Goal: Task Accomplishment & Management: Use online tool/utility

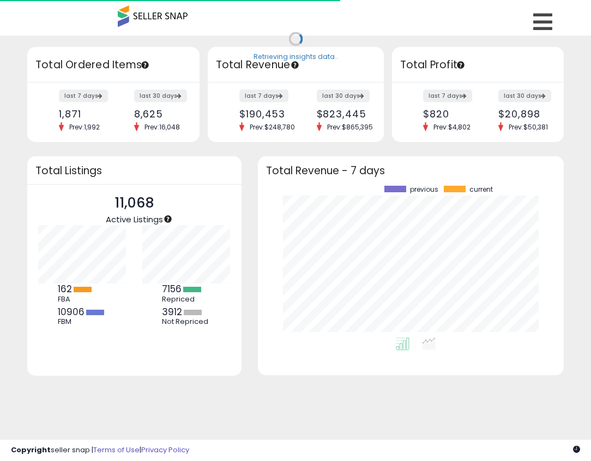
scroll to position [152, 284]
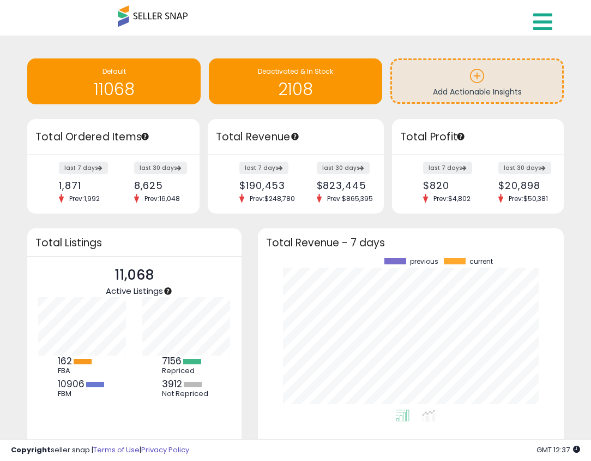
click at [549, 23] on icon at bounding box center [543, 22] width 19 height 22
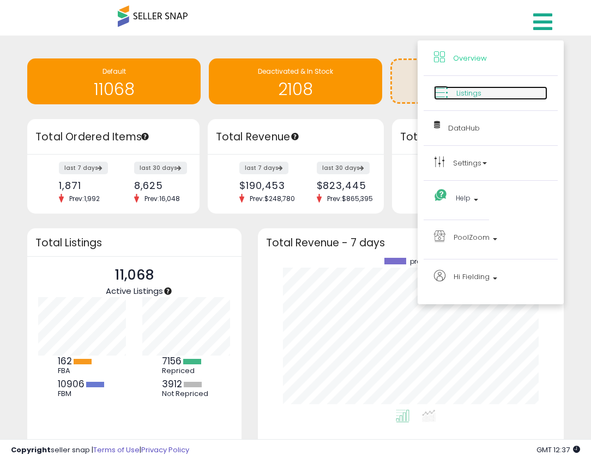
click at [468, 98] on link "Listings" at bounding box center [490, 93] width 113 height 14
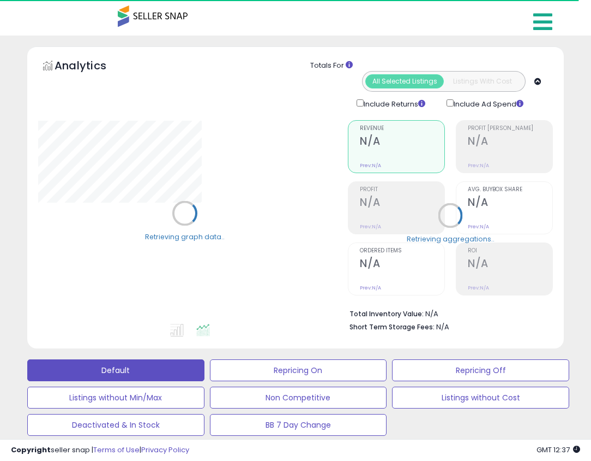
click at [534, 24] on icon at bounding box center [543, 22] width 19 height 22
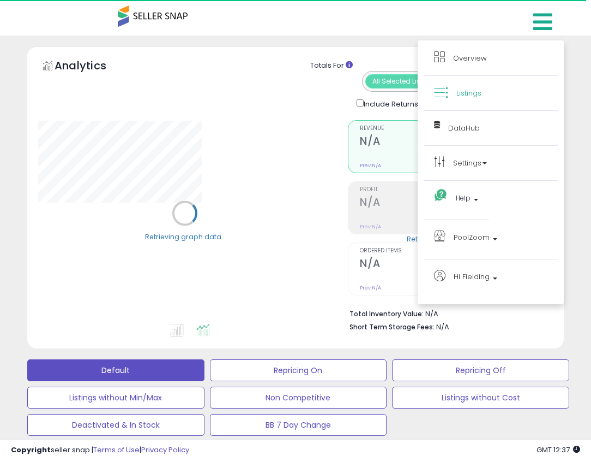
click at [457, 97] on span "Listings" at bounding box center [469, 93] width 25 height 10
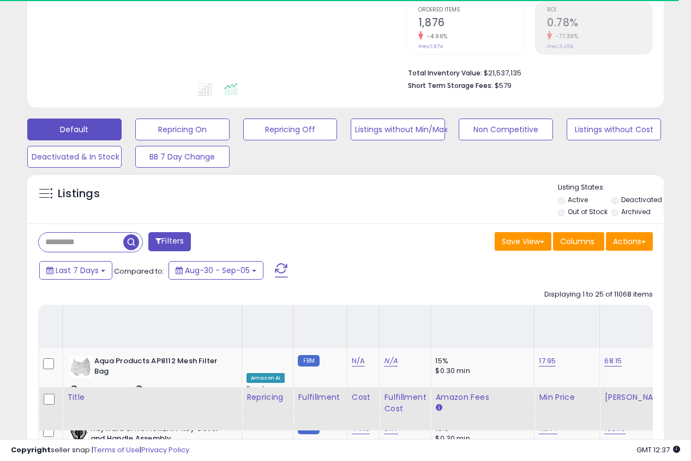
scroll to position [197, 0]
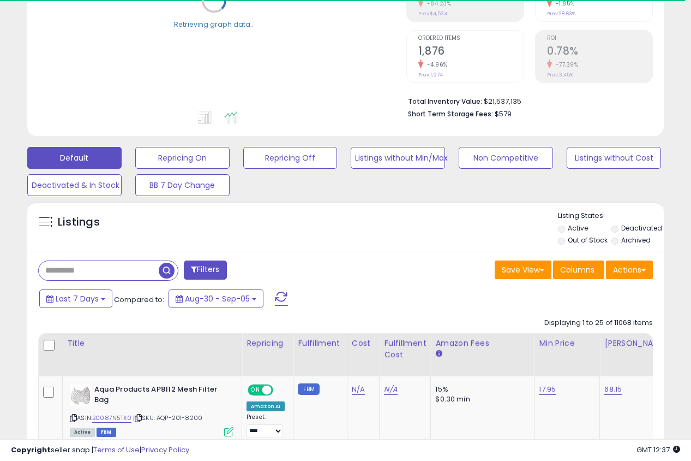
drag, startPoint x: 99, startPoint y: 274, endPoint x: 123, endPoint y: 272, distance: 24.7
click at [99, 274] on input "text" at bounding box center [99, 270] width 120 height 19
paste input "**********"
type input "**********"
click at [188, 270] on span "button" at bounding box center [191, 270] width 16 height 16
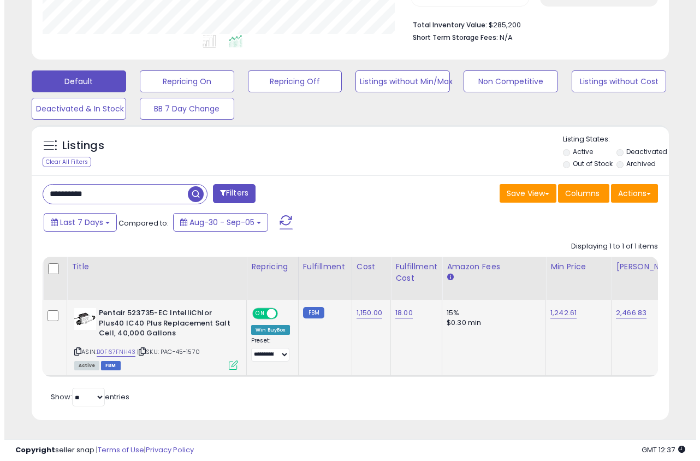
scroll to position [224, 368]
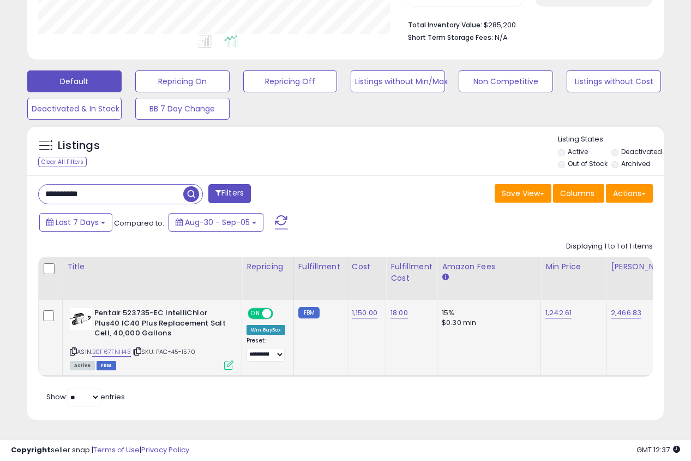
click at [231, 366] on icon at bounding box center [228, 364] width 9 height 9
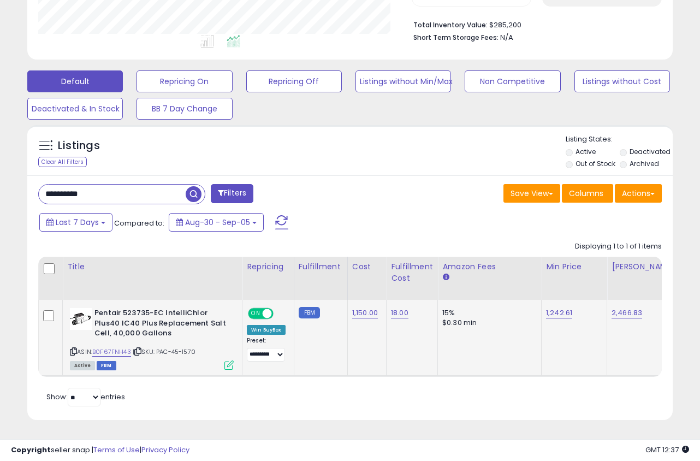
scroll to position [224, 373]
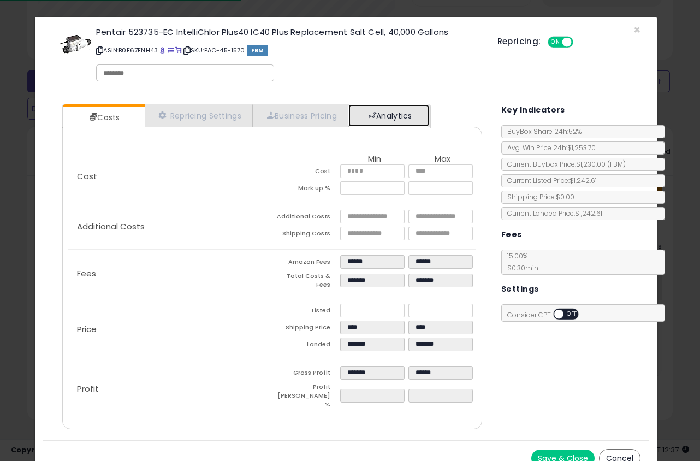
click at [397, 113] on link "Analytics" at bounding box center [388, 115] width 81 height 22
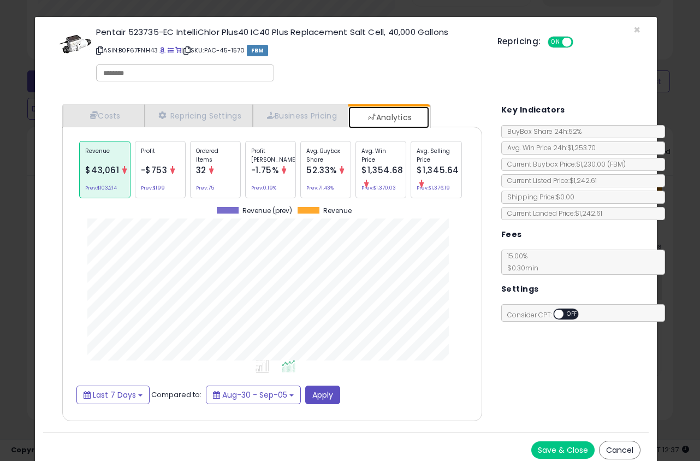
scroll to position [336, 435]
click at [391, 193] on div "Avg. Win Price $1,354.68 Prev: $1,370.03" at bounding box center [380, 169] width 51 height 57
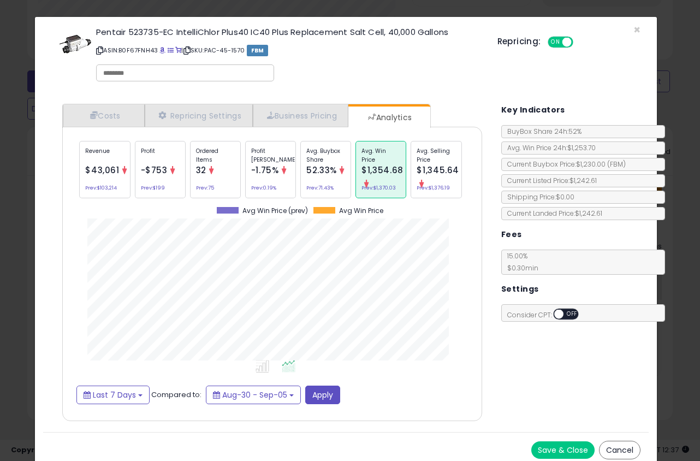
click at [108, 174] on span "$43,061" at bounding box center [102, 169] width 34 height 11
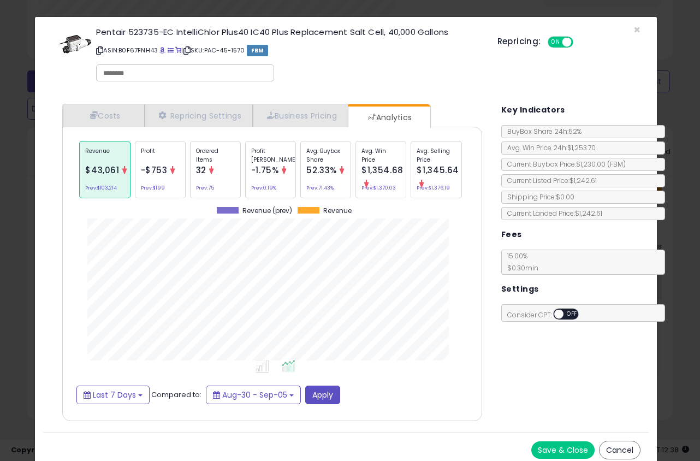
click at [599, 248] on div "× Close Pentair 523735-EC IntelliChlor Plus40 IC40 Plus Replacement Salt Cell, …" at bounding box center [350, 230] width 700 height 461
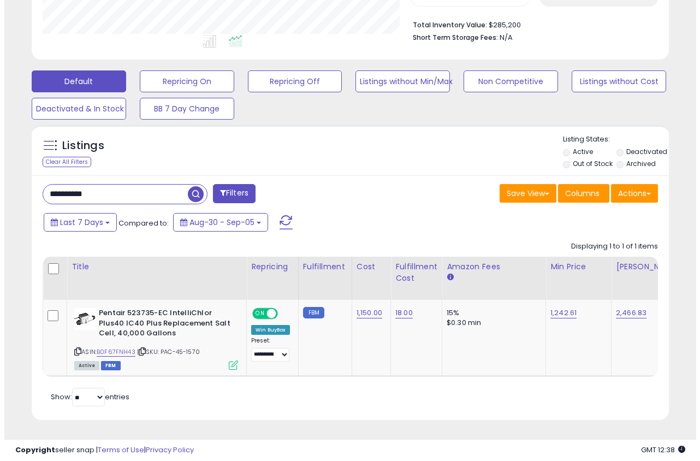
scroll to position [545414, 545269]
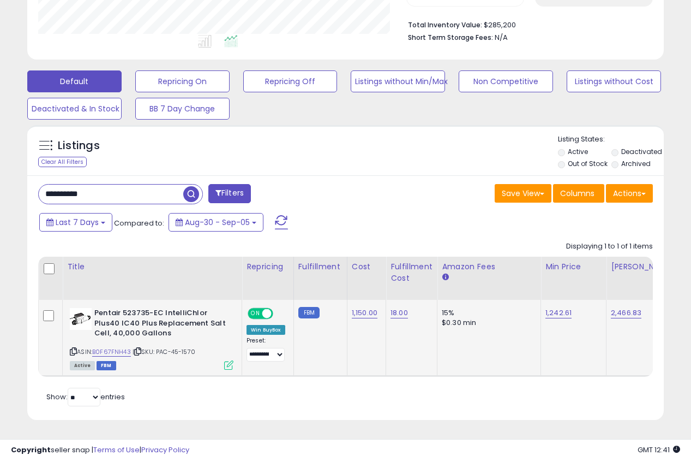
click at [230, 364] on icon at bounding box center [228, 364] width 9 height 9
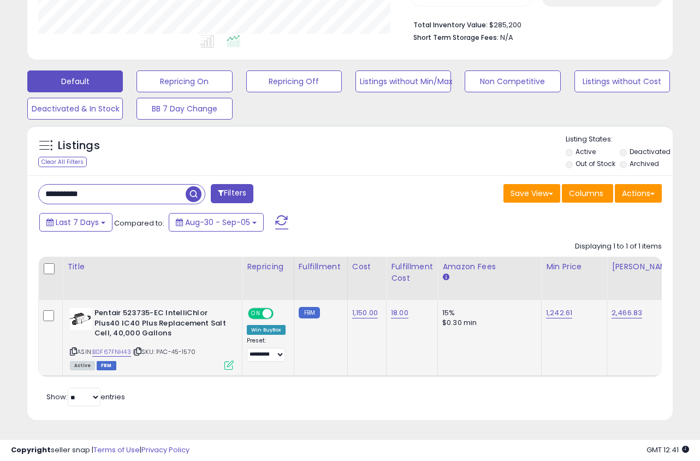
scroll to position [224, 373]
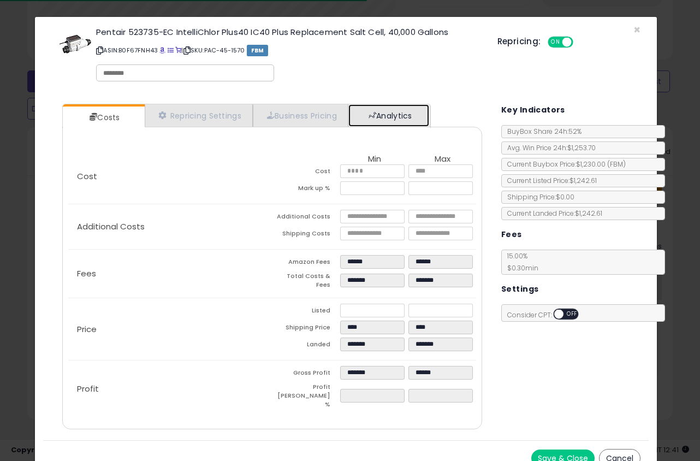
click at [394, 113] on link "Analytics" at bounding box center [388, 115] width 81 height 22
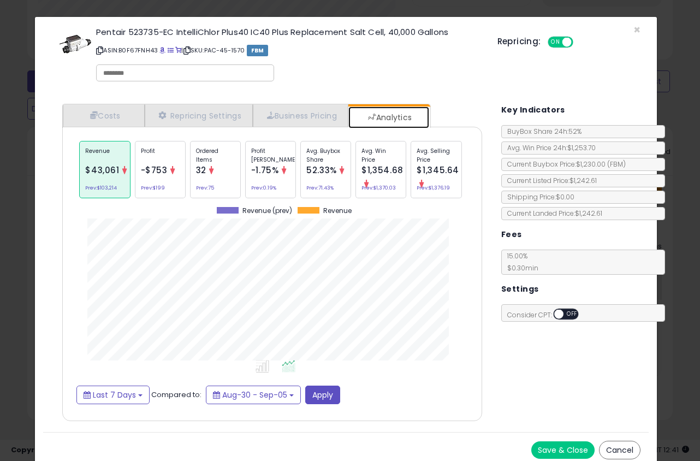
scroll to position [336, 435]
click at [133, 394] on span "Last 7 Days" at bounding box center [114, 394] width 43 height 11
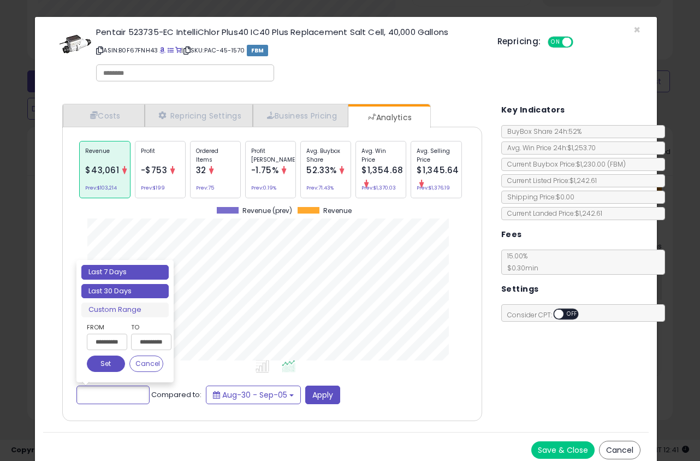
type input "**********"
click at [136, 290] on li "Last 30 Days" at bounding box center [124, 291] width 87 height 15
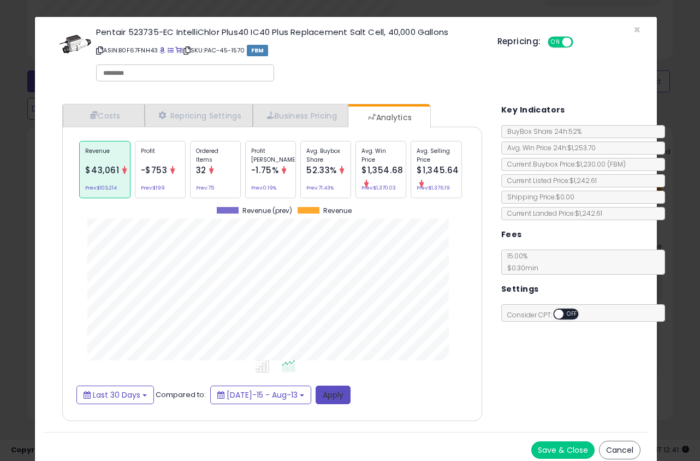
click at [319, 393] on button "Apply" at bounding box center [332, 394] width 35 height 19
click at [368, 171] on span "$1,370.79" at bounding box center [381, 169] width 40 height 11
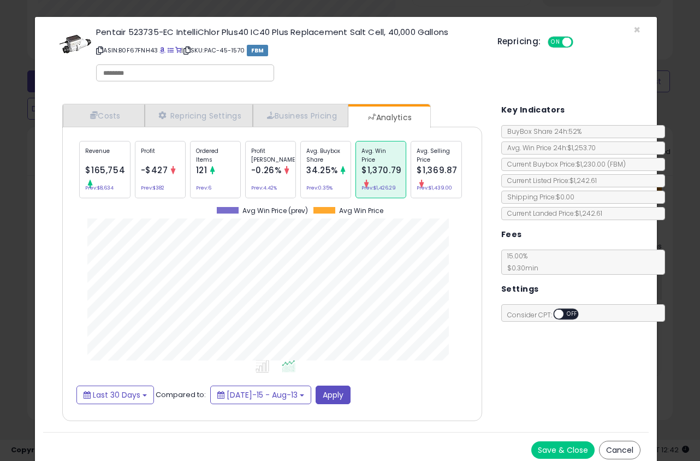
click at [552, 147] on span "Avg. Win Price 24h: $1,253.70" at bounding box center [548, 147] width 94 height 9
click at [599, 176] on div "× Close Pentair 523735-EC IntelliChlor Plus40 IC40 Plus Replacement Salt Cell, …" at bounding box center [350, 230] width 700 height 461
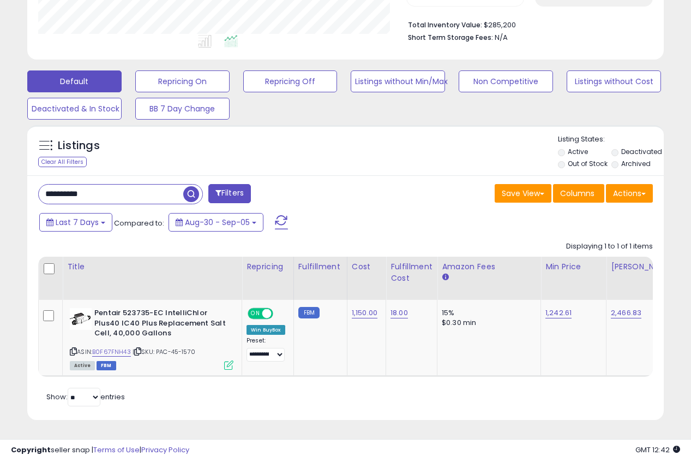
scroll to position [545414, 545269]
